Goal: Task Accomplishment & Management: Complete application form

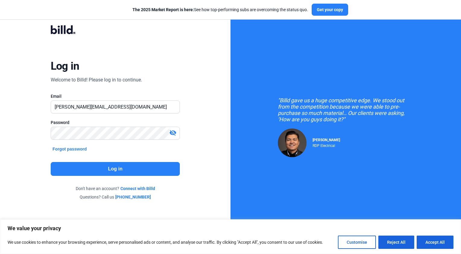
click at [104, 164] on button "Log in" at bounding box center [115, 169] width 129 height 14
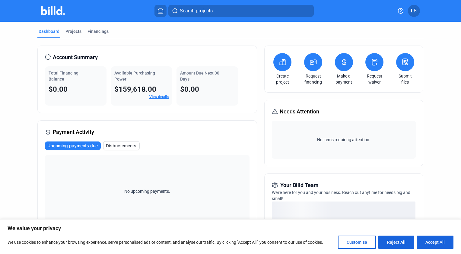
click at [403, 65] on icon at bounding box center [406, 61] width 8 height 7
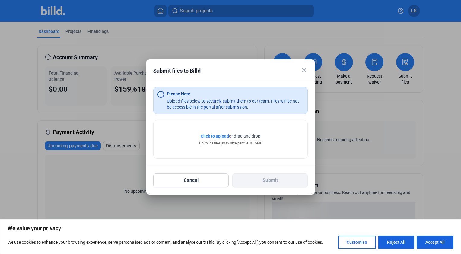
click at [221, 137] on span "Click to upload" at bounding box center [215, 136] width 28 height 5
click at [203, 182] on button "Cancel" at bounding box center [190, 181] width 75 height 14
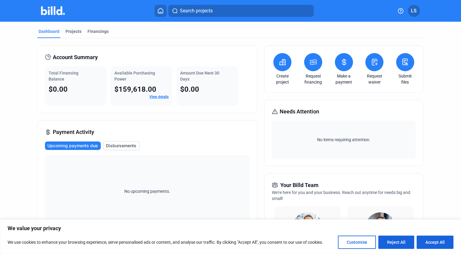
click at [407, 70] on button at bounding box center [405, 62] width 18 height 18
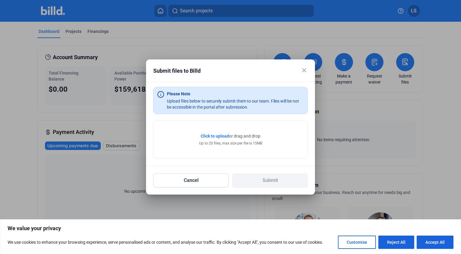
click at [220, 135] on span "Click to upload" at bounding box center [215, 136] width 28 height 5
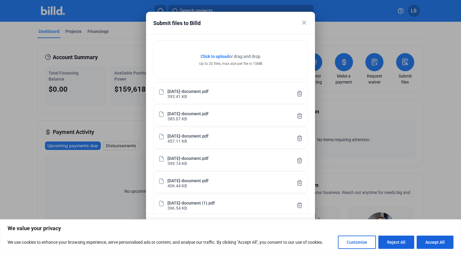
scroll to position [38, 0]
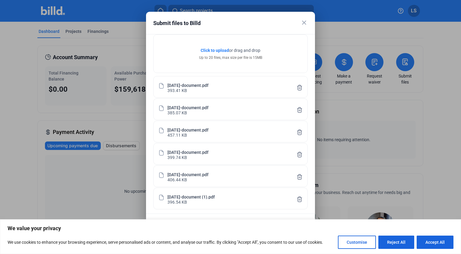
click at [214, 50] on span "Click to upload" at bounding box center [215, 50] width 28 height 5
click at [304, 22] on mat-icon "close" at bounding box center [304, 22] width 7 height 7
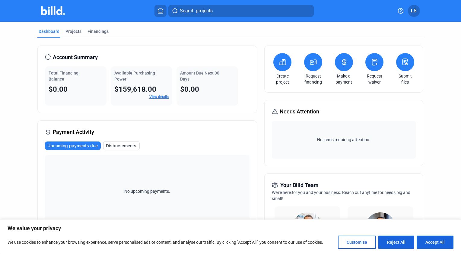
click at [406, 64] on icon at bounding box center [406, 61] width 8 height 7
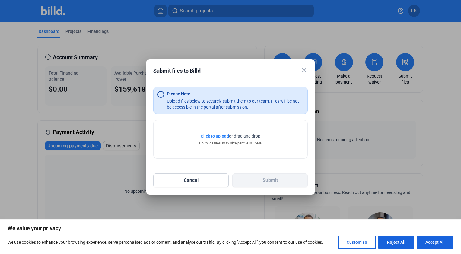
click at [219, 136] on span "Click to upload" at bounding box center [215, 136] width 28 height 5
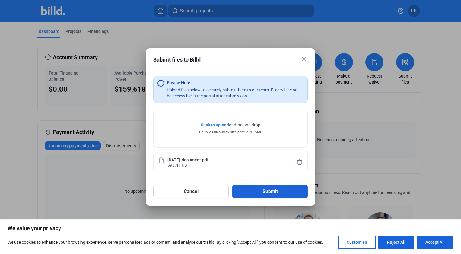
click at [274, 192] on button "Submit" at bounding box center [269, 192] width 75 height 14
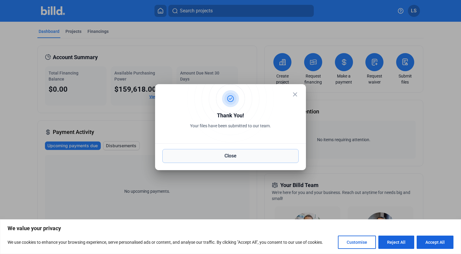
click at [215, 158] on button "Close" at bounding box center [230, 156] width 136 height 14
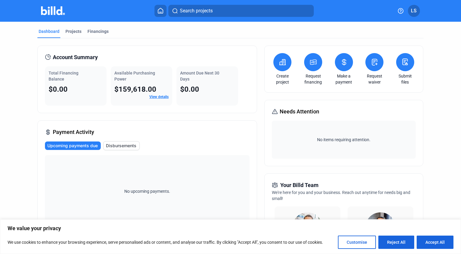
click at [393, 63] on div "Create project Request financing Make a payment Request waiver Submit files" at bounding box center [343, 69] width 159 height 47
click at [402, 65] on icon at bounding box center [406, 61] width 8 height 7
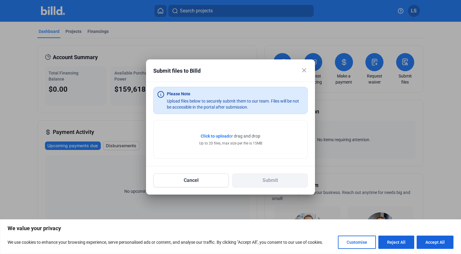
click at [213, 134] on span "Click to upload" at bounding box center [215, 136] width 28 height 5
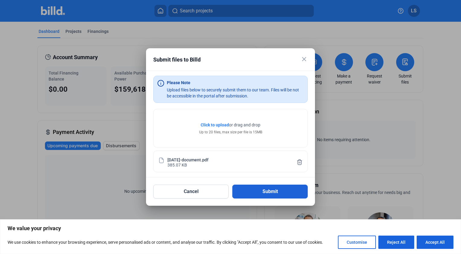
click at [268, 196] on button "Submit" at bounding box center [269, 192] width 75 height 14
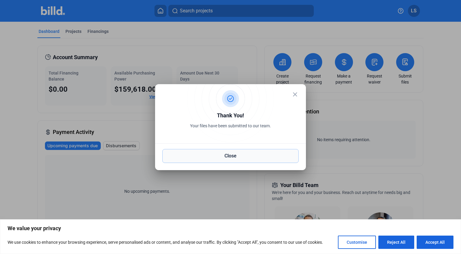
click at [242, 156] on button "Close" at bounding box center [230, 156] width 136 height 14
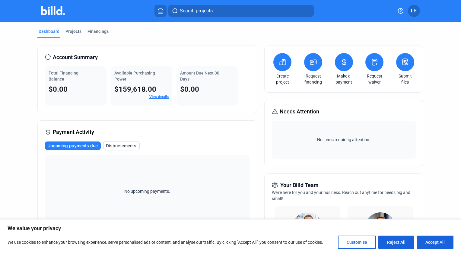
click at [402, 65] on icon at bounding box center [406, 61] width 8 height 7
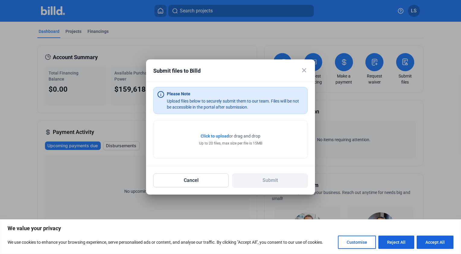
click at [223, 136] on span "Click to upload" at bounding box center [215, 136] width 28 height 5
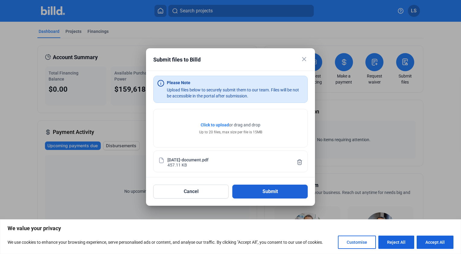
click at [255, 186] on button "Submit" at bounding box center [269, 192] width 75 height 14
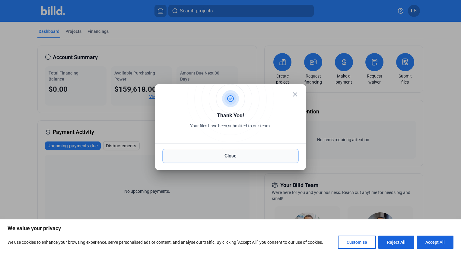
click at [245, 155] on button "Close" at bounding box center [230, 156] width 136 height 14
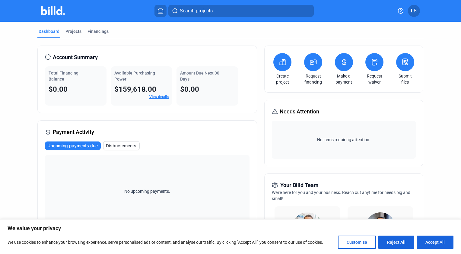
click at [404, 68] on button at bounding box center [405, 62] width 18 height 18
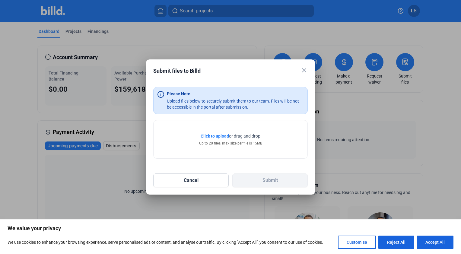
click at [225, 137] on span "Click to upload" at bounding box center [215, 136] width 28 height 5
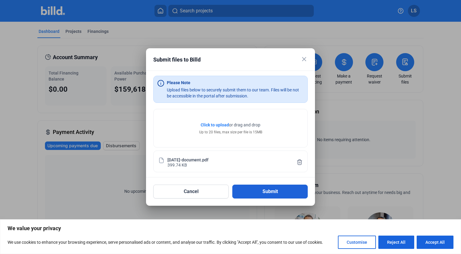
click at [249, 187] on button "Submit" at bounding box center [269, 192] width 75 height 14
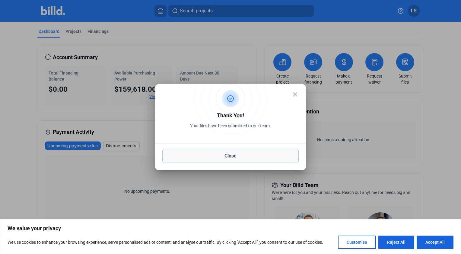
click at [261, 155] on button "Close" at bounding box center [230, 156] width 136 height 14
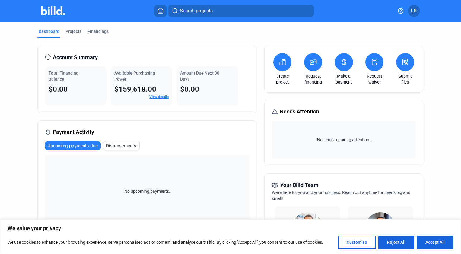
click at [405, 68] on button at bounding box center [405, 62] width 18 height 18
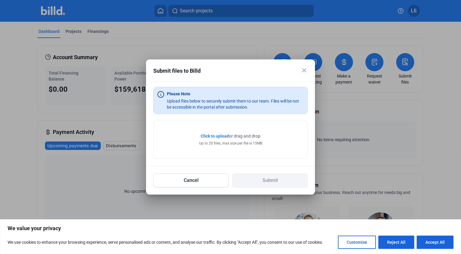
click at [217, 136] on span "Click to upload" at bounding box center [215, 136] width 28 height 5
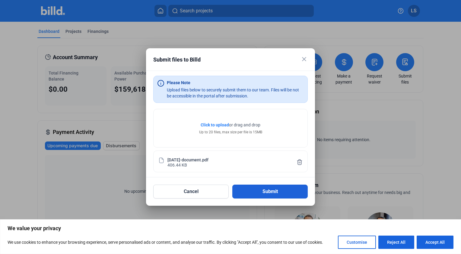
click at [273, 194] on button "Submit" at bounding box center [269, 192] width 75 height 14
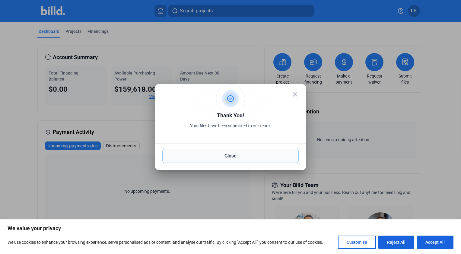
click at [261, 156] on button "Close" at bounding box center [230, 156] width 136 height 14
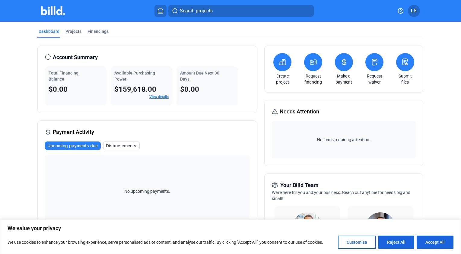
click at [400, 68] on button at bounding box center [405, 62] width 18 height 18
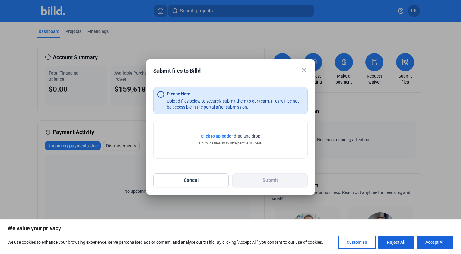
click at [212, 135] on span "Click to upload" at bounding box center [215, 136] width 28 height 5
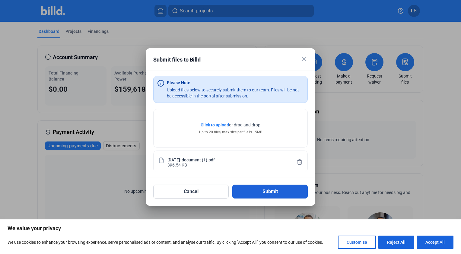
click at [281, 191] on button "Submit" at bounding box center [269, 192] width 75 height 14
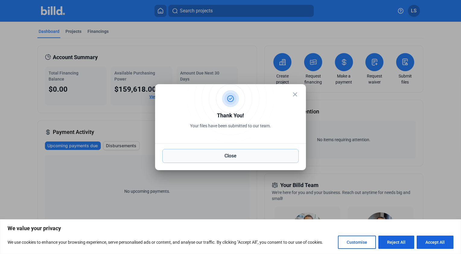
click at [251, 155] on button "Close" at bounding box center [230, 156] width 136 height 14
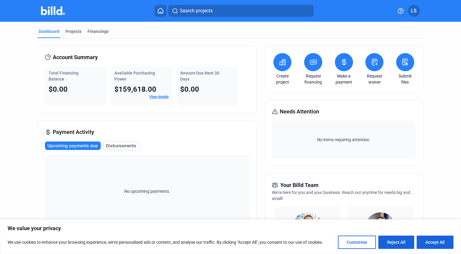
click at [406, 66] on submit-files-icon at bounding box center [406, 62] width 8 height 8
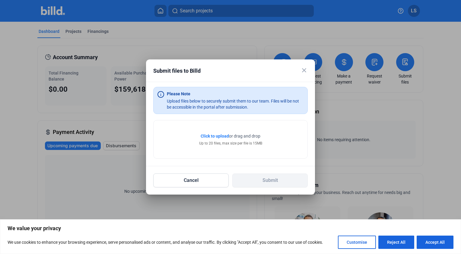
click at [218, 134] on span "Click to upload" at bounding box center [215, 136] width 28 height 5
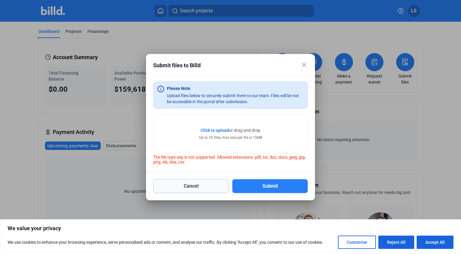
click at [213, 187] on button "Cancel" at bounding box center [190, 186] width 75 height 14
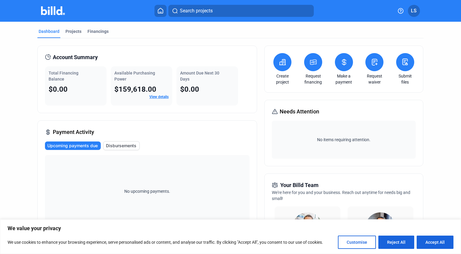
click at [407, 66] on submit-files-icon at bounding box center [406, 62] width 8 height 8
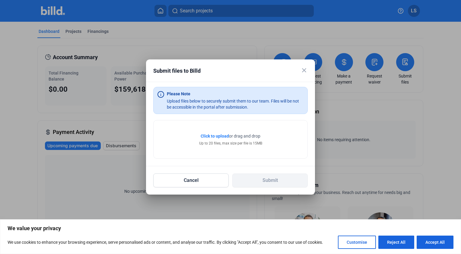
click at [219, 136] on span "Click to upload" at bounding box center [215, 136] width 28 height 5
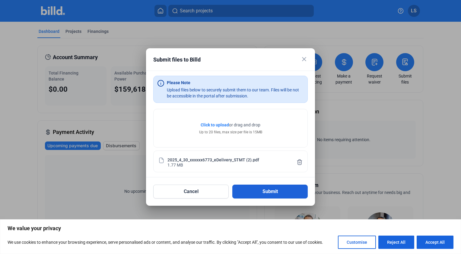
click at [257, 193] on button "Submit" at bounding box center [269, 192] width 75 height 14
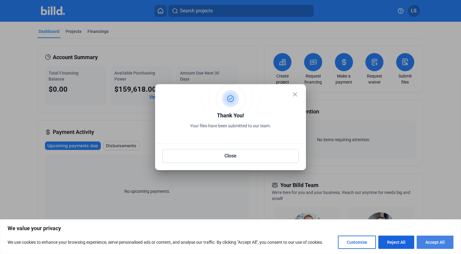
click at [436, 244] on button "Accept All" at bounding box center [435, 242] width 37 height 13
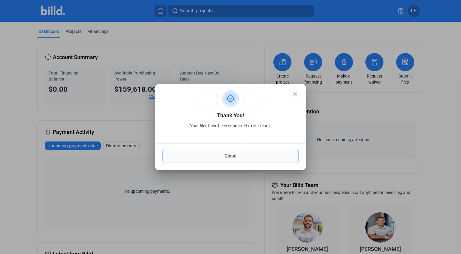
click at [255, 158] on button "Close" at bounding box center [230, 156] width 136 height 14
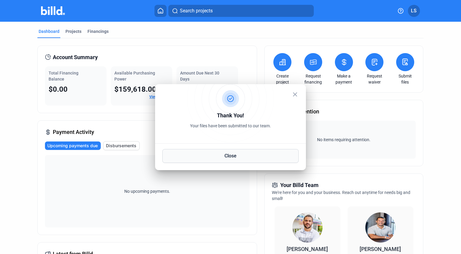
scroll to position [0, 0]
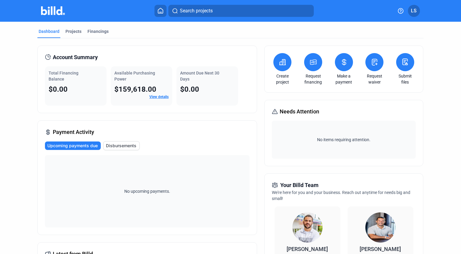
click at [398, 68] on button at bounding box center [405, 62] width 18 height 18
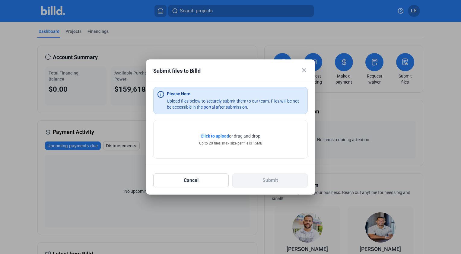
click at [217, 136] on span "Click to upload" at bounding box center [215, 136] width 28 height 5
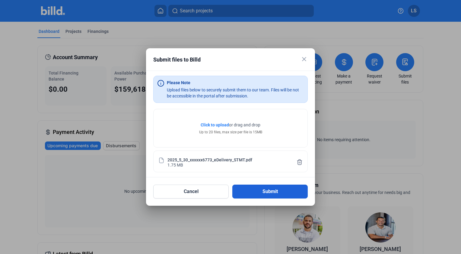
click at [273, 191] on button "Submit" at bounding box center [269, 192] width 75 height 14
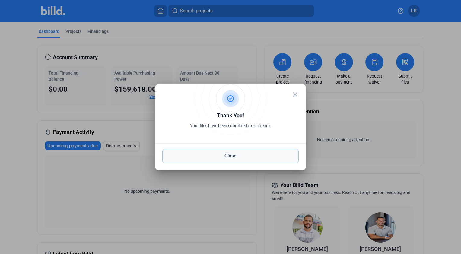
click at [238, 154] on button "Close" at bounding box center [230, 156] width 136 height 14
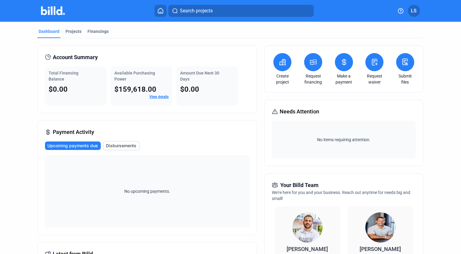
click at [407, 69] on button at bounding box center [405, 62] width 18 height 18
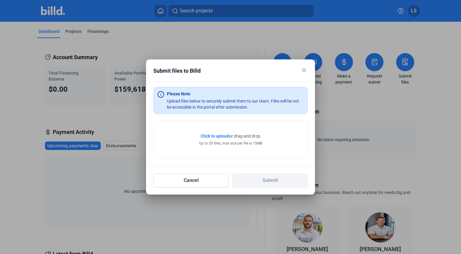
click at [219, 138] on span "Click to upload" at bounding box center [215, 136] width 28 height 5
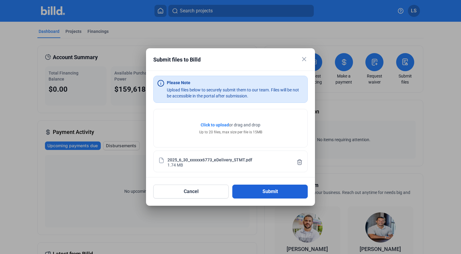
click at [255, 189] on button "Submit" at bounding box center [269, 192] width 75 height 14
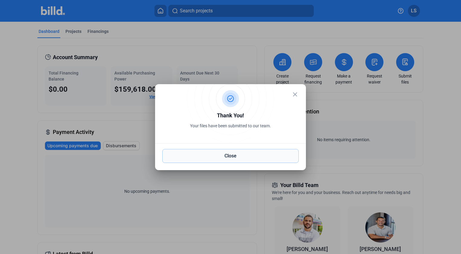
click at [249, 154] on button "Close" at bounding box center [230, 156] width 136 height 14
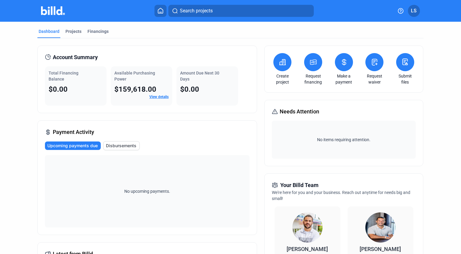
click at [402, 64] on icon at bounding box center [406, 61] width 8 height 7
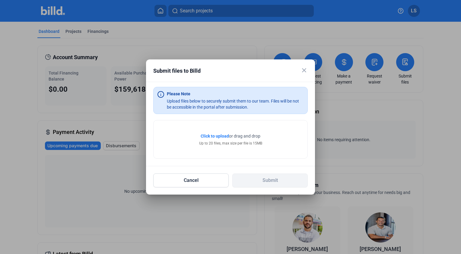
click at [208, 136] on span "Click to upload" at bounding box center [215, 136] width 28 height 5
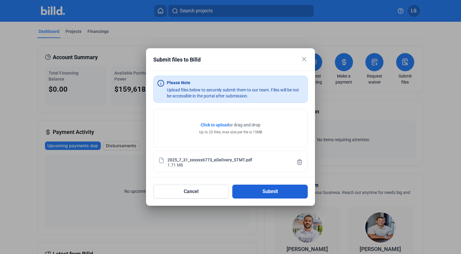
click at [261, 193] on button "Submit" at bounding box center [269, 192] width 75 height 14
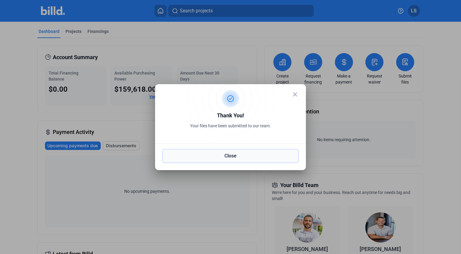
click at [239, 159] on button "Close" at bounding box center [230, 156] width 136 height 14
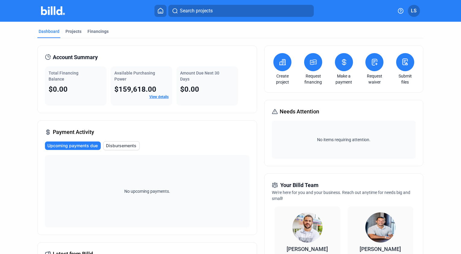
click at [402, 65] on icon at bounding box center [406, 61] width 8 height 7
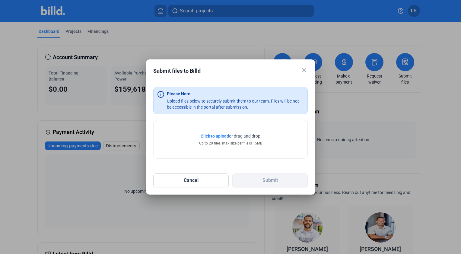
click at [219, 136] on span "Click to upload" at bounding box center [215, 136] width 28 height 5
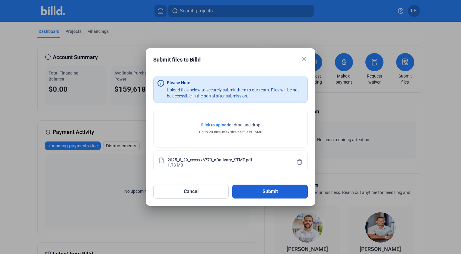
click at [269, 190] on button "Submit" at bounding box center [269, 192] width 75 height 14
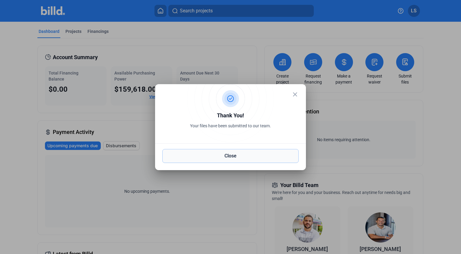
click at [234, 155] on button "Close" at bounding box center [230, 156] width 136 height 14
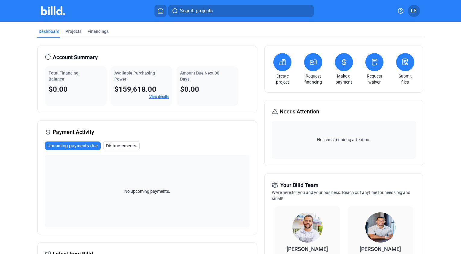
click at [409, 66] on button at bounding box center [405, 62] width 18 height 18
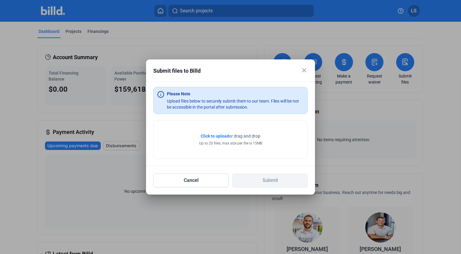
click at [213, 134] on span "Click to upload" at bounding box center [215, 136] width 28 height 5
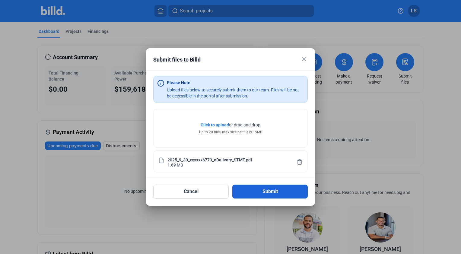
click at [255, 191] on button "Submit" at bounding box center [269, 192] width 75 height 14
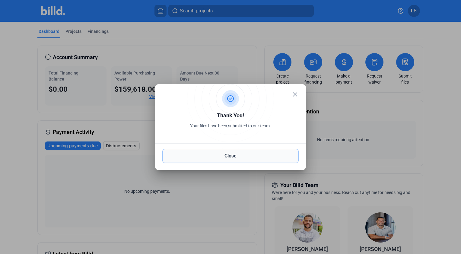
click at [237, 153] on button "Close" at bounding box center [230, 156] width 136 height 14
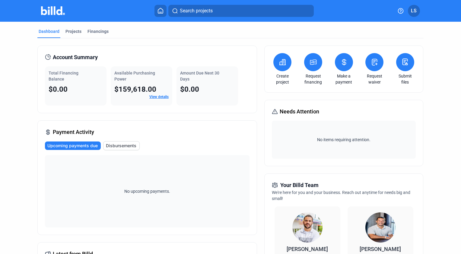
click at [403, 64] on icon at bounding box center [405, 62] width 5 height 6
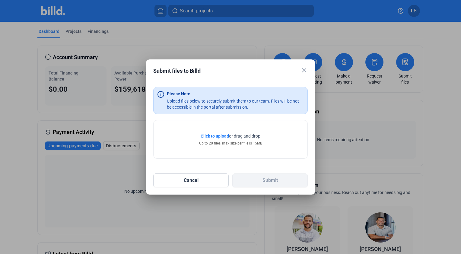
click at [216, 136] on span "Click to upload" at bounding box center [215, 136] width 28 height 5
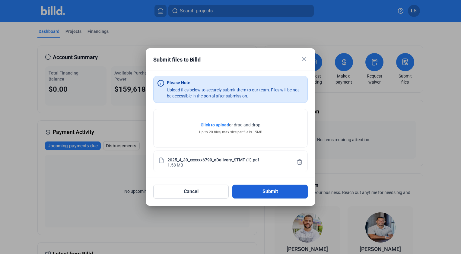
click at [264, 189] on button "Submit" at bounding box center [269, 192] width 75 height 14
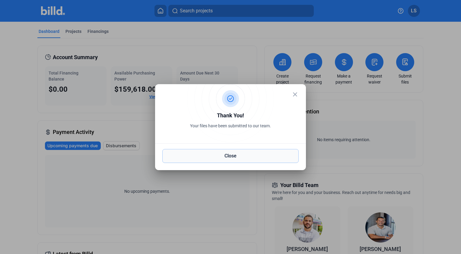
click at [225, 157] on button "Close" at bounding box center [230, 156] width 136 height 14
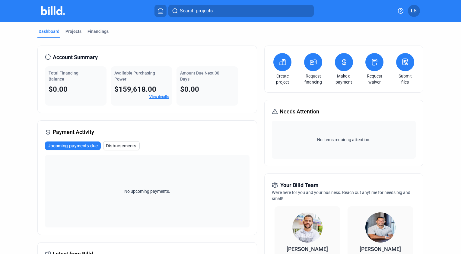
click at [403, 67] on button at bounding box center [405, 62] width 18 height 18
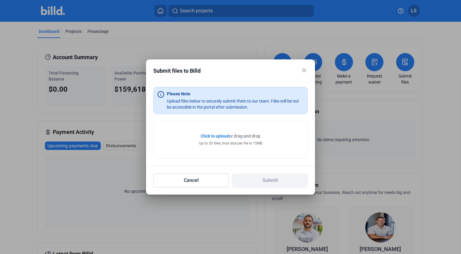
click at [217, 134] on span "Click to upload" at bounding box center [215, 136] width 28 height 5
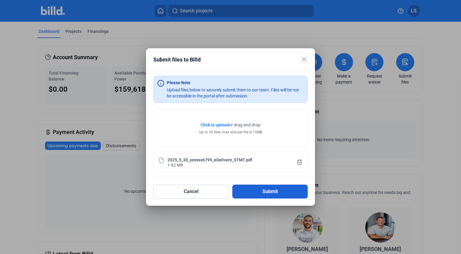
click at [250, 190] on button "Submit" at bounding box center [269, 192] width 75 height 14
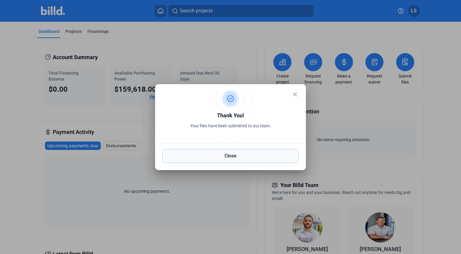
click at [232, 158] on button "Close" at bounding box center [230, 156] width 136 height 14
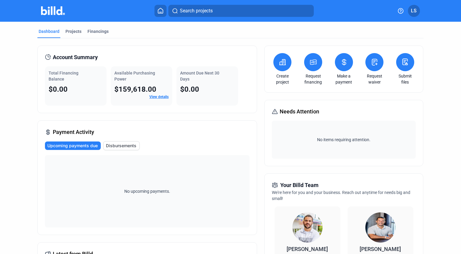
click at [406, 68] on button at bounding box center [405, 62] width 18 height 18
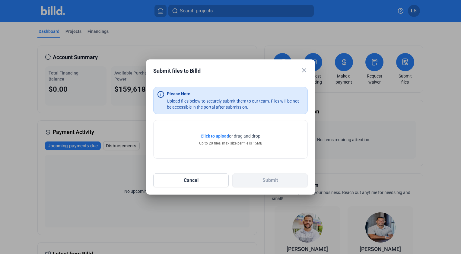
click at [219, 136] on span "Click to upload" at bounding box center [215, 136] width 28 height 5
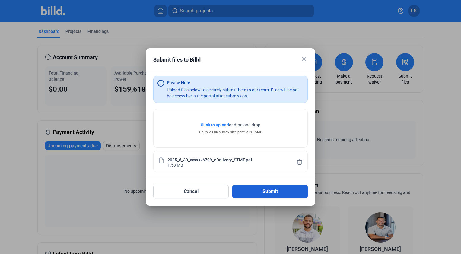
click at [242, 194] on button "Submit" at bounding box center [269, 192] width 75 height 14
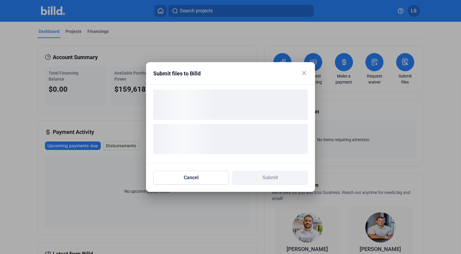
click at [403, 66] on div at bounding box center [230, 127] width 461 height 254
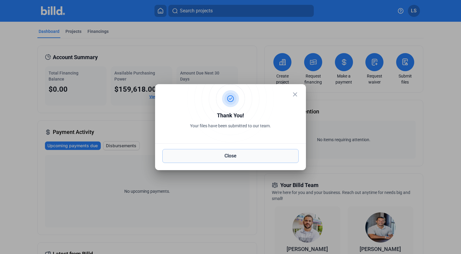
click at [248, 155] on button "Close" at bounding box center [230, 156] width 136 height 14
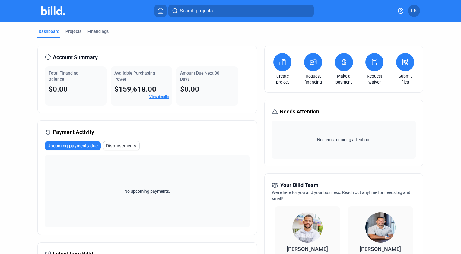
click at [408, 59] on button at bounding box center [405, 62] width 18 height 18
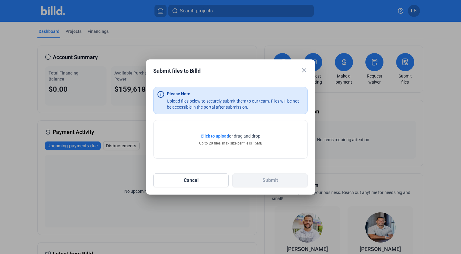
click at [215, 137] on span "Click to upload" at bounding box center [215, 136] width 28 height 5
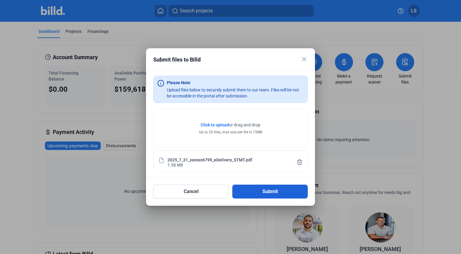
click at [266, 188] on button "Submit" at bounding box center [269, 192] width 75 height 14
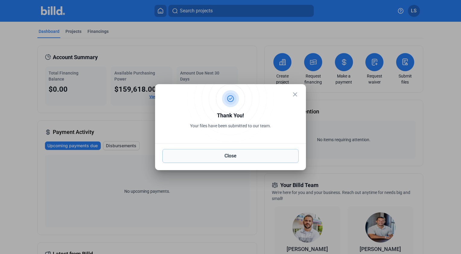
click at [267, 152] on button "Close" at bounding box center [230, 156] width 136 height 14
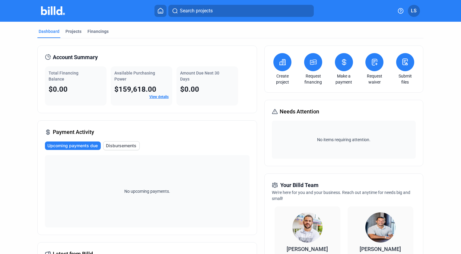
click at [404, 67] on button at bounding box center [405, 62] width 18 height 18
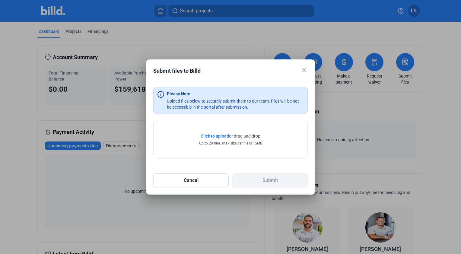
click at [216, 135] on span "Click to upload" at bounding box center [215, 136] width 28 height 5
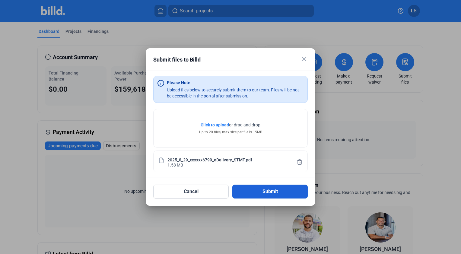
click at [264, 196] on button "Submit" at bounding box center [269, 192] width 75 height 14
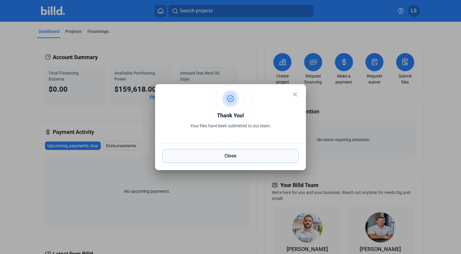
click at [245, 162] on button "Close" at bounding box center [230, 156] width 136 height 14
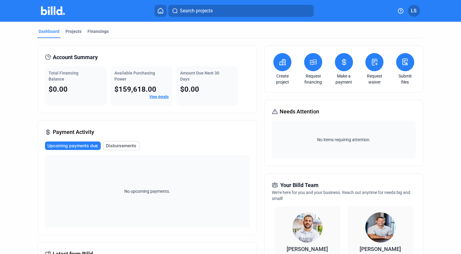
click at [401, 67] on button at bounding box center [405, 62] width 18 height 18
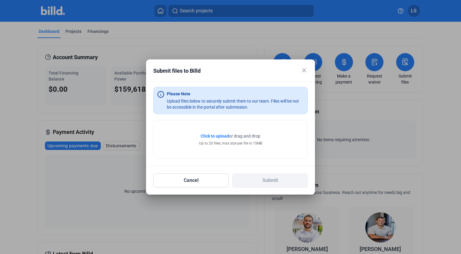
click at [220, 135] on span "Click to upload" at bounding box center [215, 136] width 28 height 5
click at [216, 136] on span "Click to upload" at bounding box center [215, 136] width 28 height 5
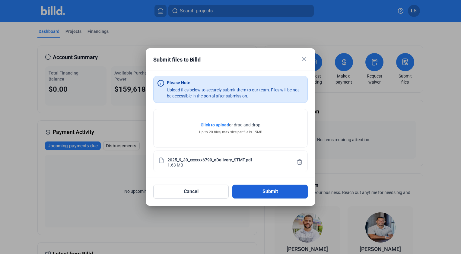
click at [265, 190] on button "Submit" at bounding box center [269, 192] width 75 height 14
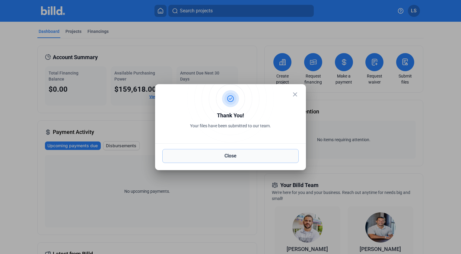
click at [224, 155] on button "Close" at bounding box center [230, 156] width 136 height 14
